Goal: Transaction & Acquisition: Purchase product/service

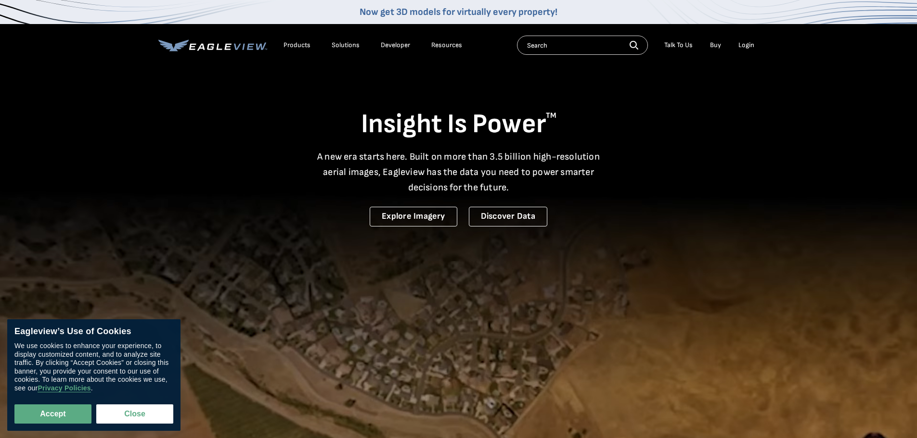
click at [752, 40] on li "Login" at bounding box center [746, 45] width 26 height 14
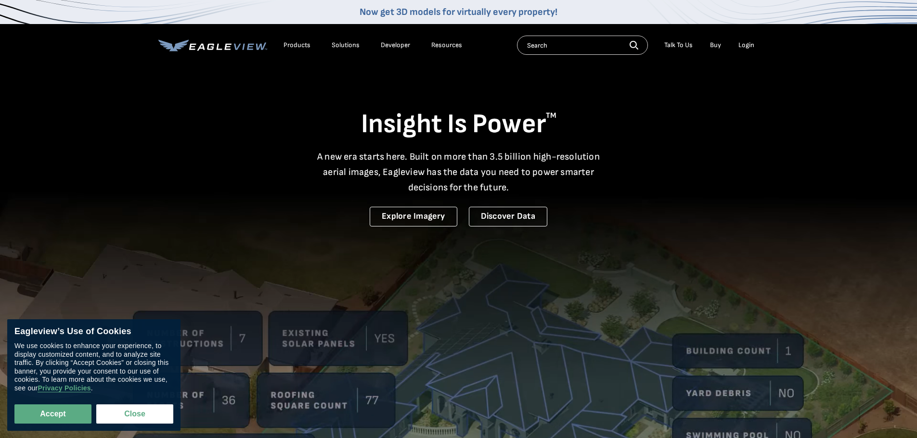
click at [750, 46] on div "Login" at bounding box center [746, 45] width 16 height 9
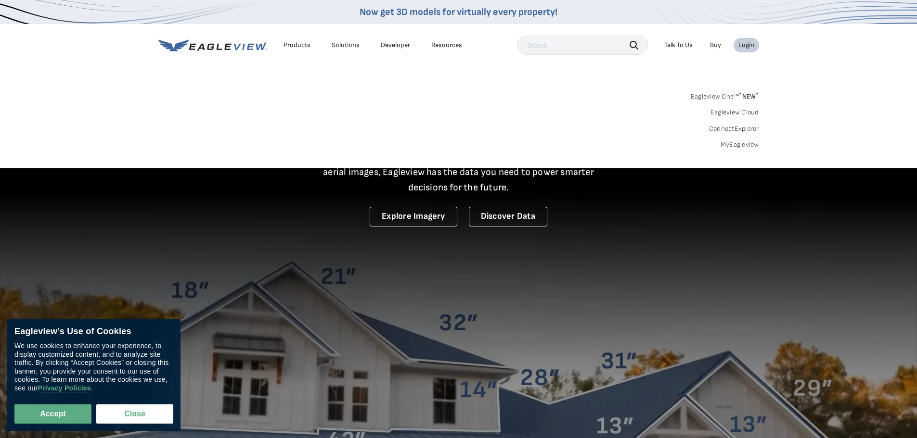
click at [747, 143] on link "MyEagleview" at bounding box center [739, 145] width 39 height 9
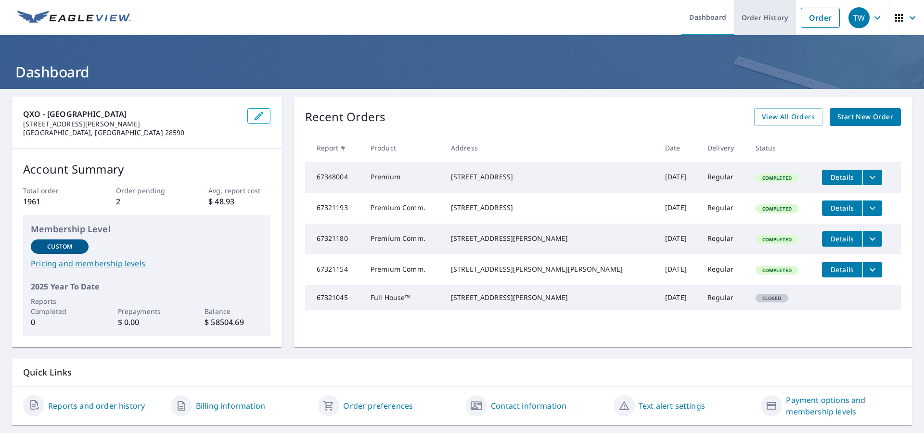
click at [752, 22] on link "Order History" at bounding box center [765, 17] width 62 height 35
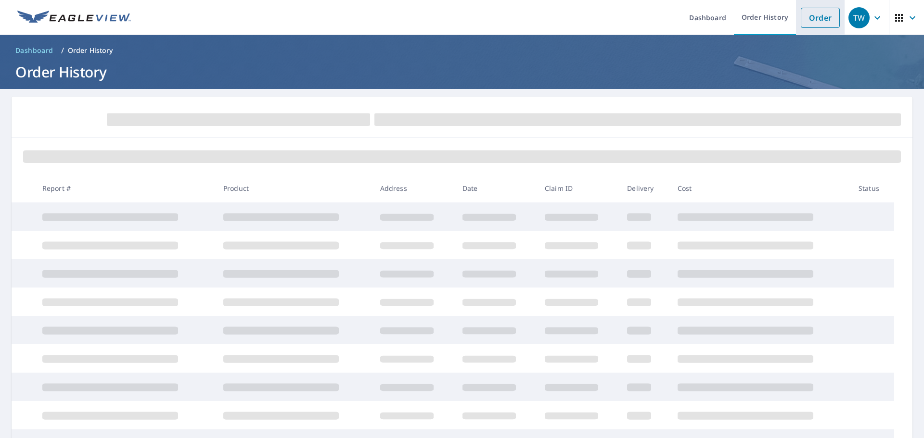
click at [818, 20] on link "Order" at bounding box center [820, 18] width 39 height 20
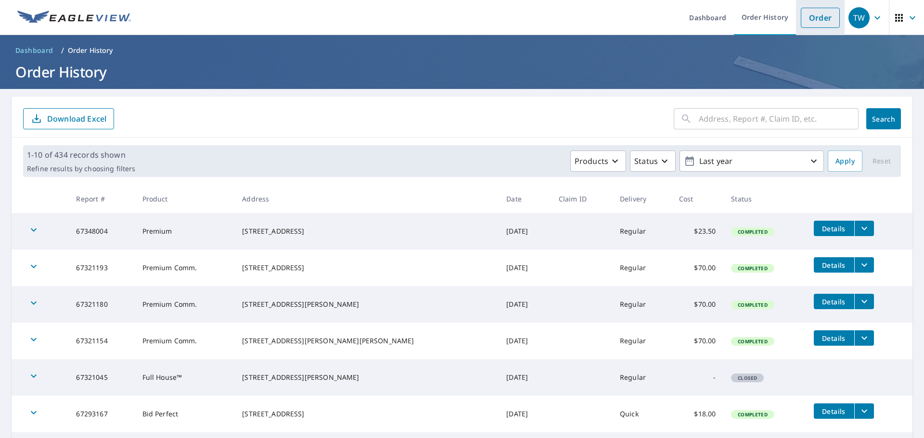
click at [826, 15] on link "Order" at bounding box center [820, 18] width 39 height 20
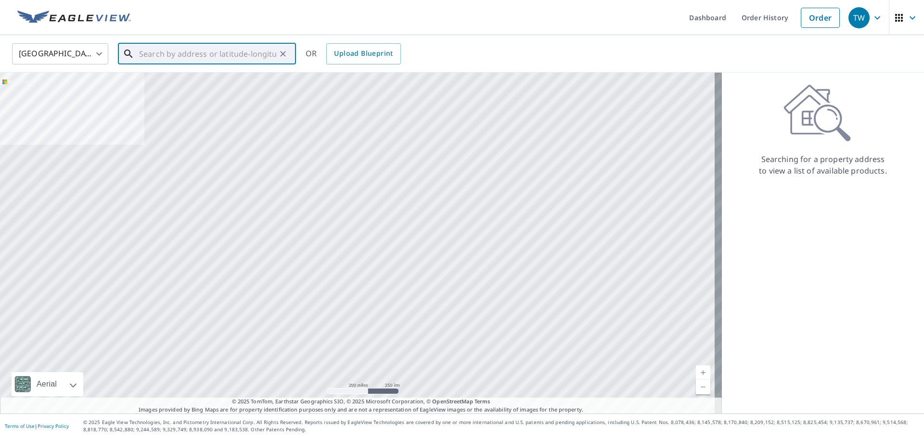
click at [215, 61] on input "text" at bounding box center [207, 53] width 137 height 27
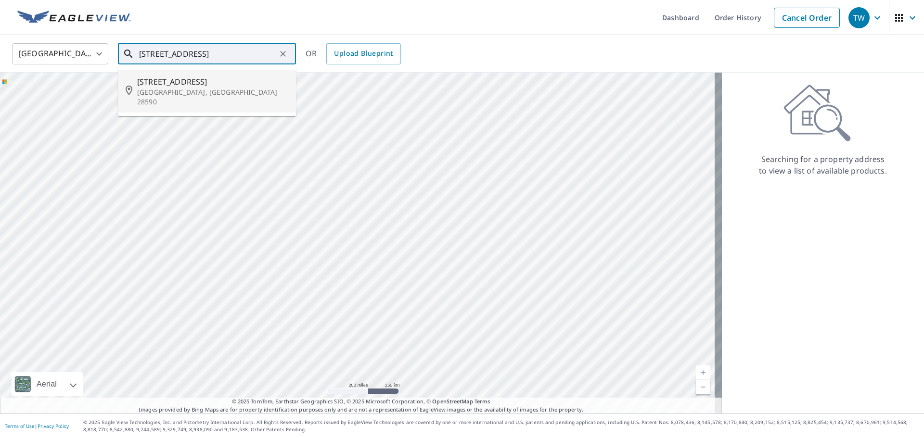
click at [211, 84] on span "[STREET_ADDRESS]" at bounding box center [212, 82] width 151 height 12
type input "[STREET_ADDRESS]"
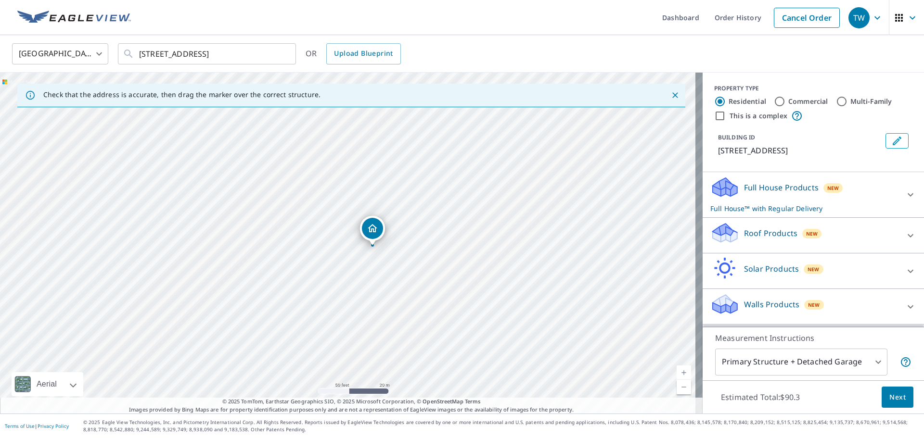
click at [905, 242] on icon at bounding box center [911, 236] width 12 height 12
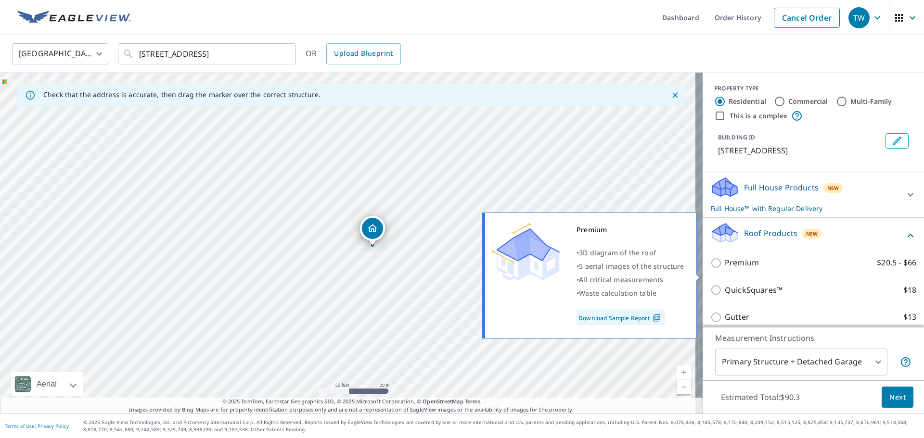
click at [712, 269] on input "Premium $20.5 - $66" at bounding box center [717, 263] width 14 height 12
checkbox input "true"
checkbox input "false"
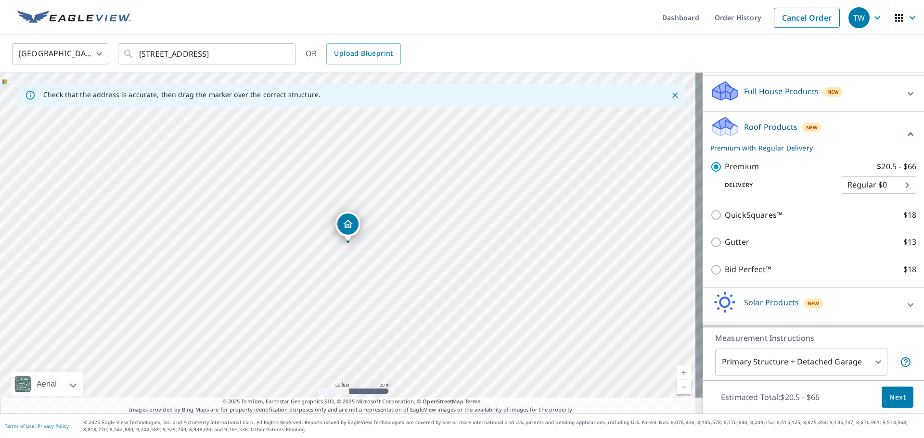
scroll to position [140, 0]
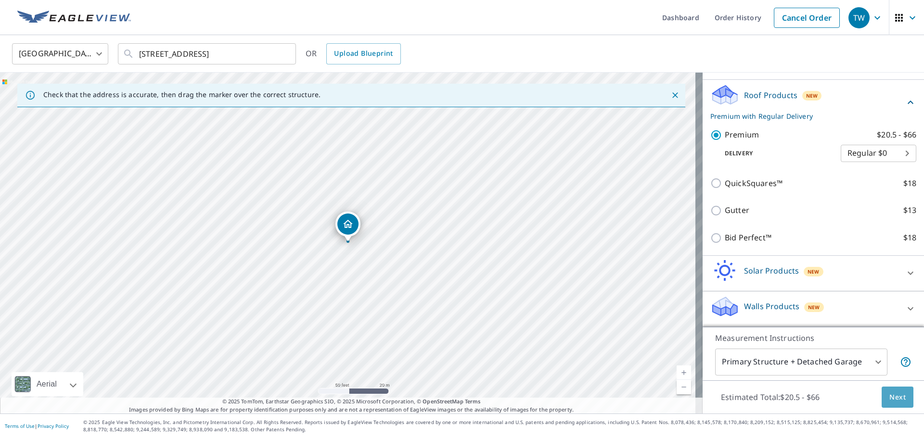
click at [889, 400] on span "Next" at bounding box center [897, 398] width 16 height 12
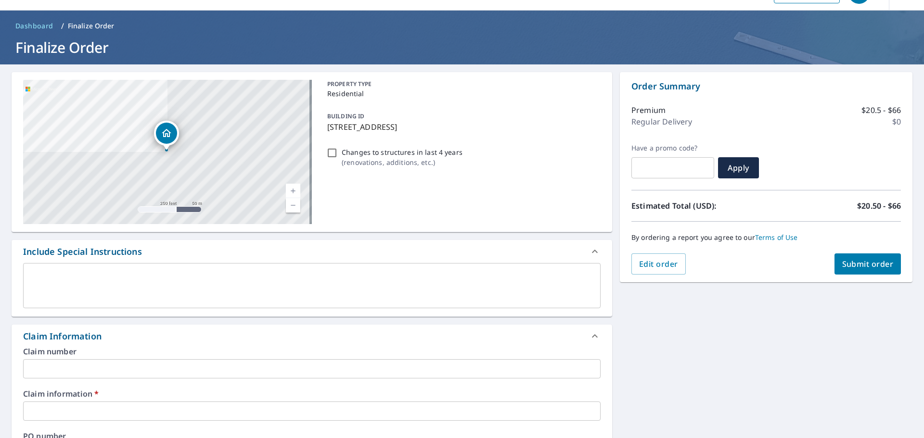
scroll to position [48, 0]
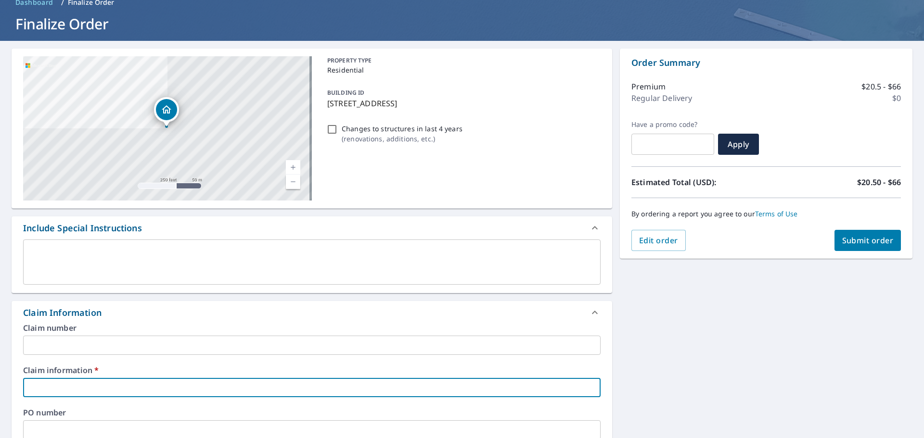
click at [114, 387] on input "text" at bounding box center [312, 387] width 578 height 19
type input "A"
checkbox input "true"
type input "Ad"
checkbox input "true"
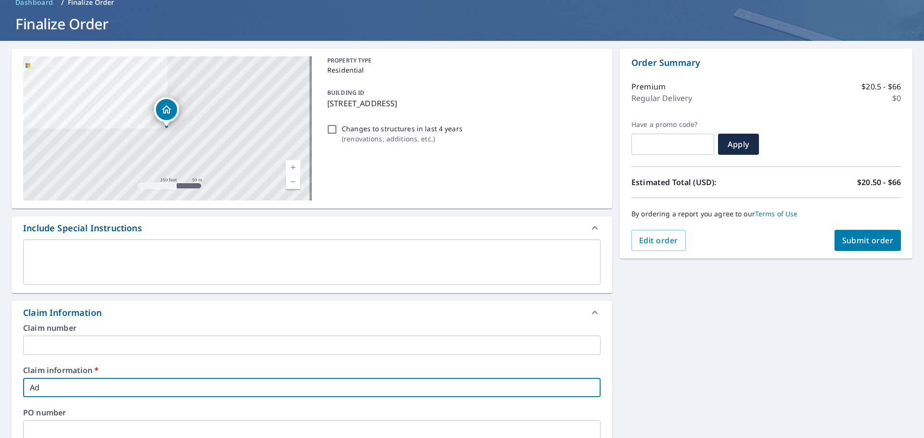
type input "Ada"
checkbox input "true"
type input "[PERSON_NAME]"
checkbox input "true"
type input "[PERSON_NAME]"
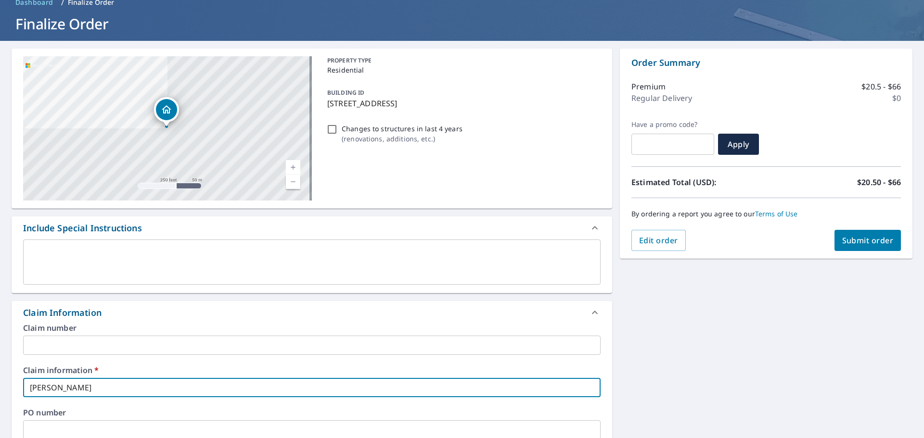
checkbox input "true"
type input "[PERSON_NAME]"
checkbox input "true"
type input "[PERSON_NAME]"
checkbox input "true"
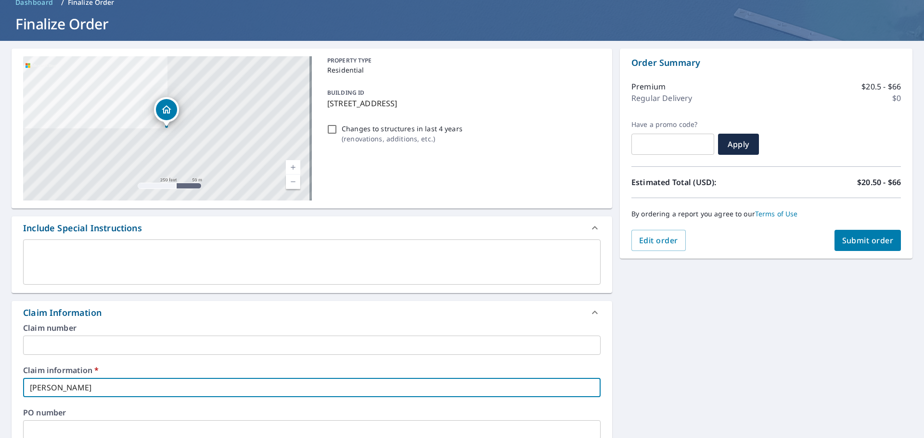
type input "[PERSON_NAME]"
checkbox input "true"
type input "[PERSON_NAME]"
checkbox input "true"
type input "[PERSON_NAME]"
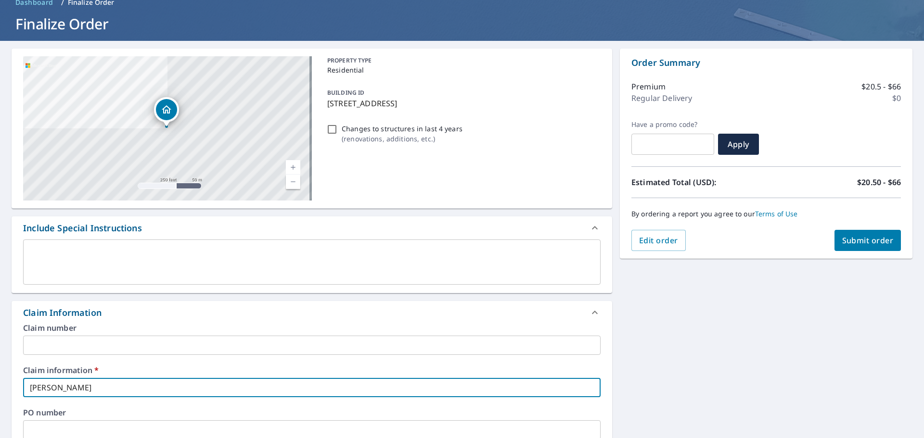
checkbox input "true"
type input "[PERSON_NAME]"
checkbox input "true"
type input "[PERSON_NAME]"
checkbox input "true"
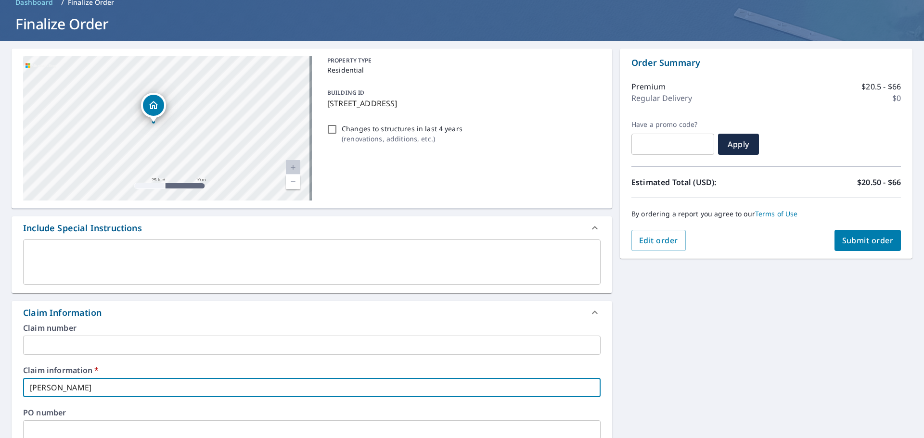
drag, startPoint x: 180, startPoint y: 115, endPoint x: 182, endPoint y: 171, distance: 56.4
click at [182, 171] on div "[STREET_ADDRESS]" at bounding box center [167, 128] width 289 height 144
type input "[PERSON_NAME]"
click at [859, 239] on span "Submit order" at bounding box center [867, 240] width 51 height 11
checkbox input "true"
